Goal: Information Seeking & Learning: Learn about a topic

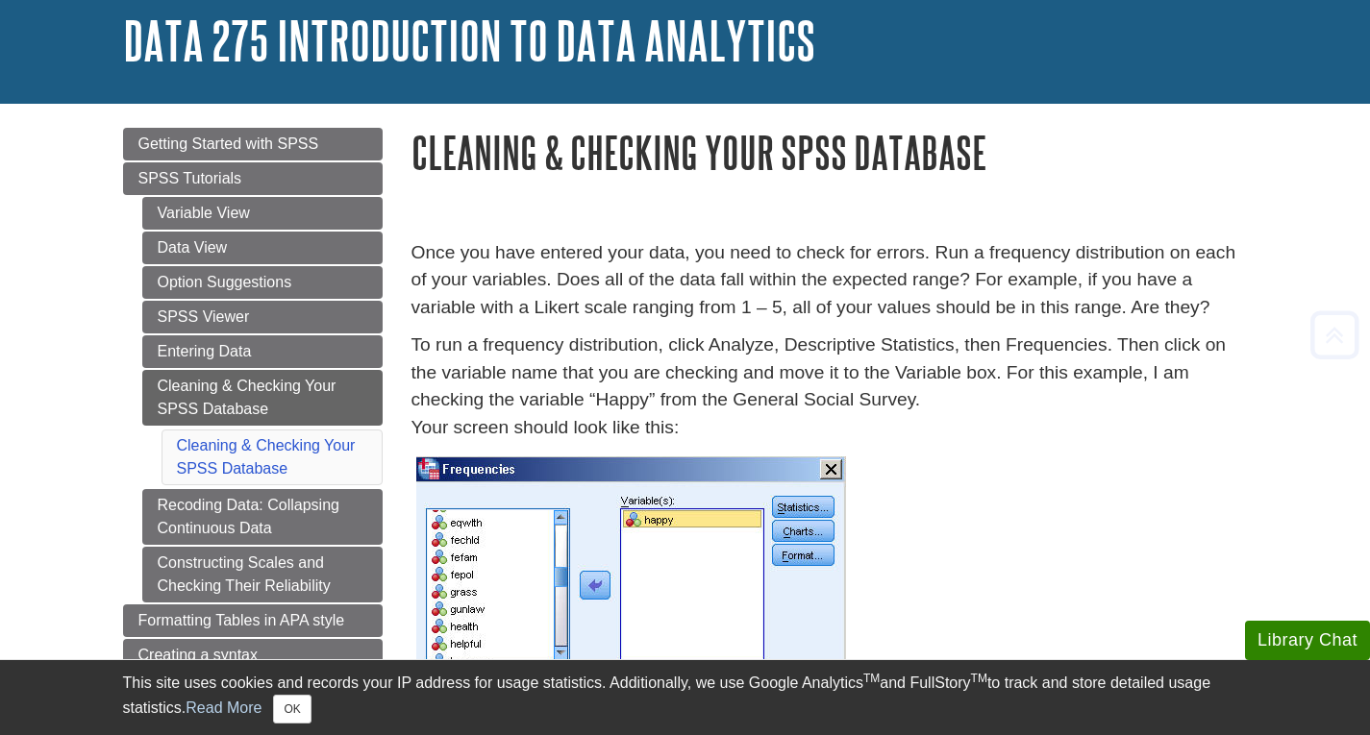
scroll to position [111, 0]
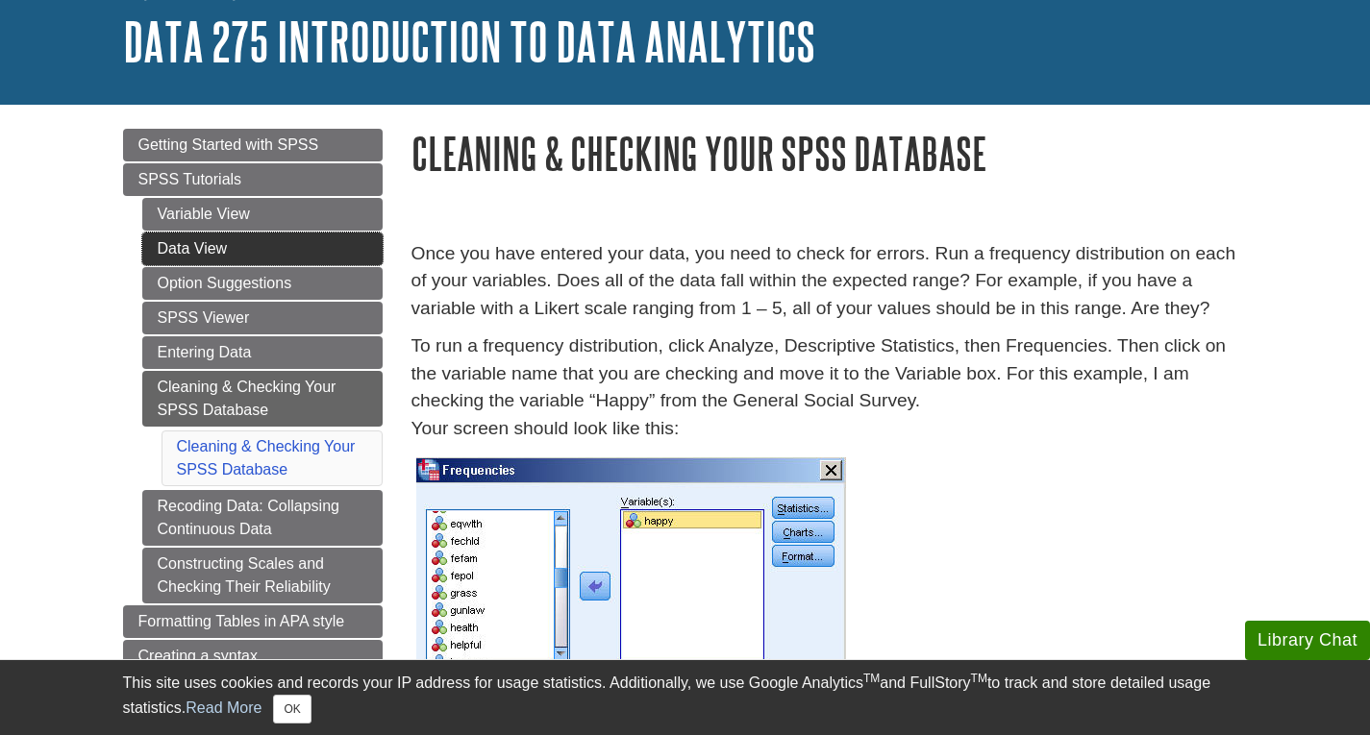
click at [273, 237] on link "Data View" at bounding box center [262, 249] width 240 height 33
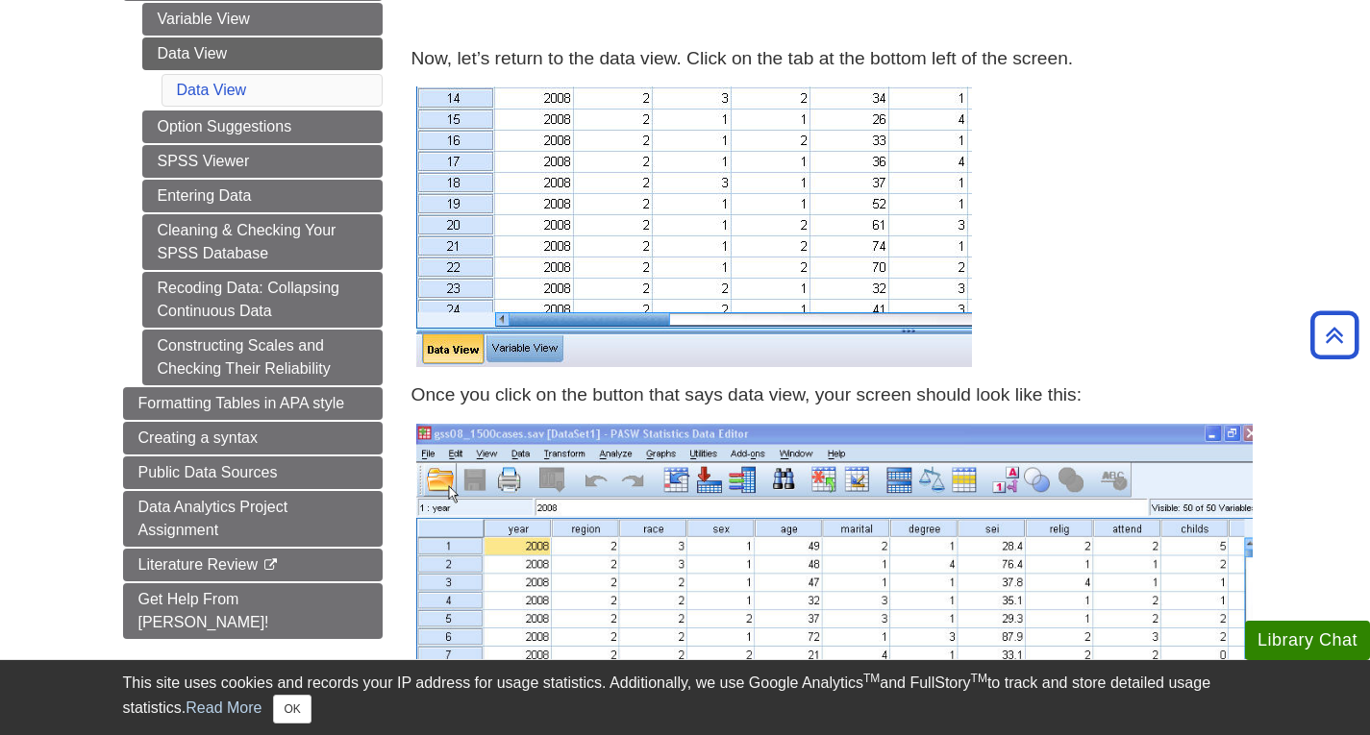
scroll to position [299, 0]
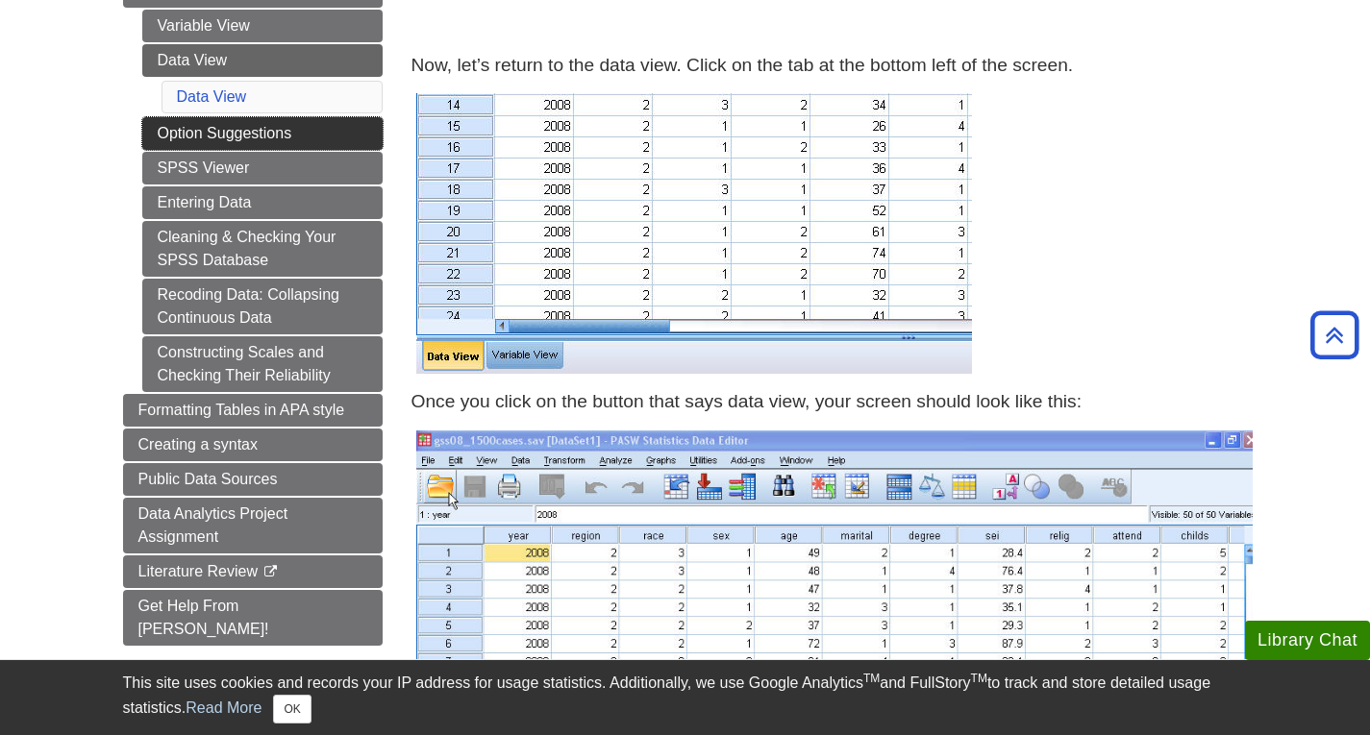
click at [282, 140] on link "Option Suggestions" at bounding box center [262, 133] width 240 height 33
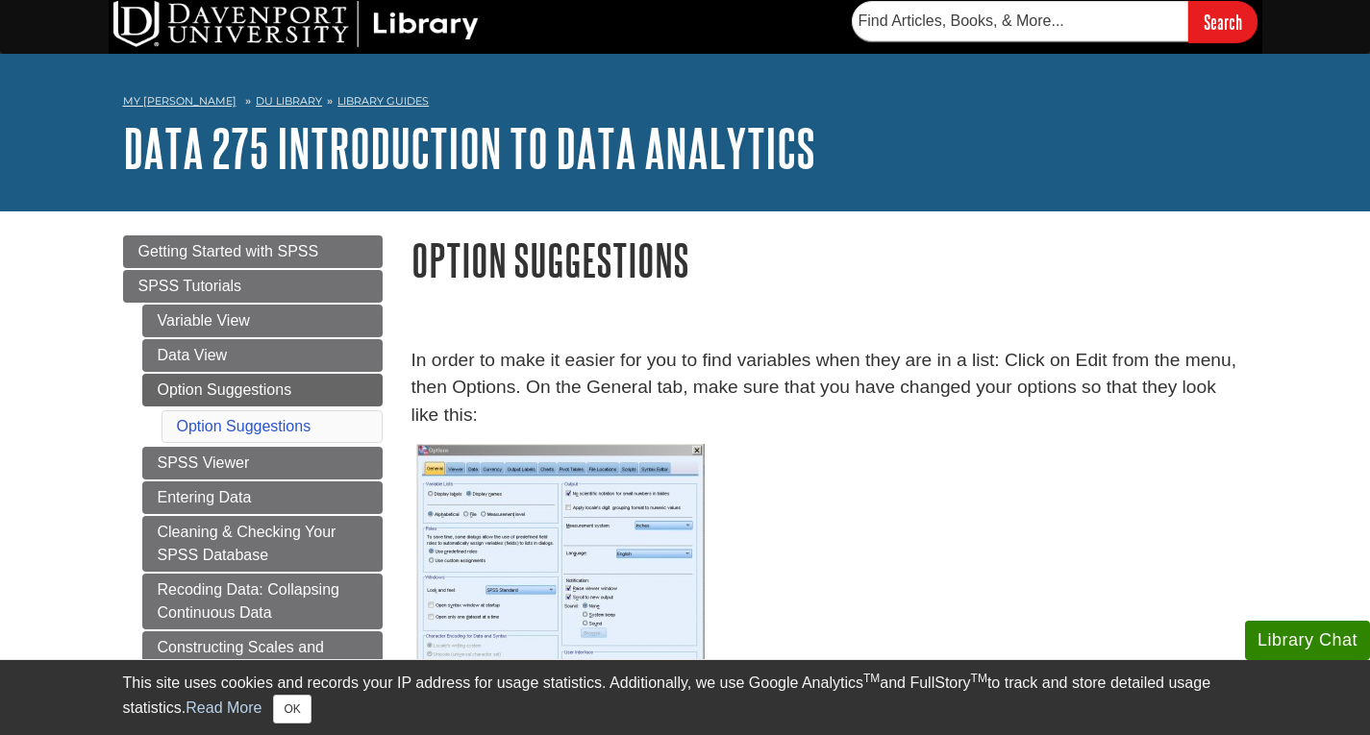
scroll to position [1, 0]
